Goal: Task Accomplishment & Management: Complete application form

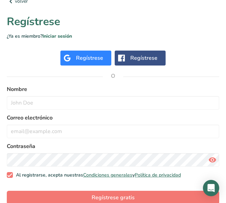
scroll to position [112, 0]
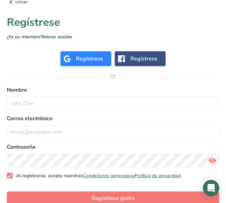
click at [85, 52] on div "Regístrese" at bounding box center [86, 58] width 51 height 15
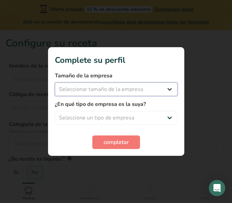
click at [160, 86] on select "Seleccionar tamaño de la empresa Menos de 10 empleados De 10 a 50 empleados De …" at bounding box center [116, 90] width 122 height 14
select select "1"
click at [55, 83] on select "Seleccionar tamaño de la empresa Menos de 10 empleados De 10 a 50 empleados De …" at bounding box center [116, 90] width 122 height 14
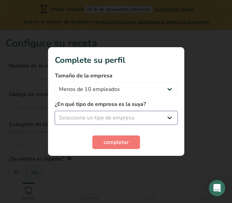
click at [127, 118] on select "Seleccione un tipo de empresa Fabricante de alimentos envasados Restaurante y c…" at bounding box center [116, 118] width 122 height 14
select select "8"
click at [55, 111] on select "Seleccione un tipo de empresa Fabricante de alimentos envasados Restaurante y c…" at bounding box center [116, 118] width 122 height 14
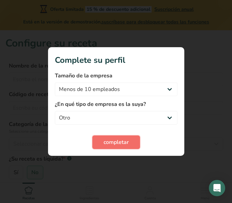
click at [115, 141] on span "completar" at bounding box center [115, 142] width 25 height 8
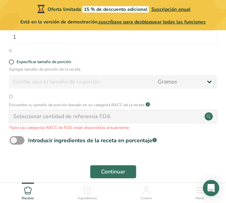
scroll to position [255, 0]
